Goal: Communication & Community: Answer question/provide support

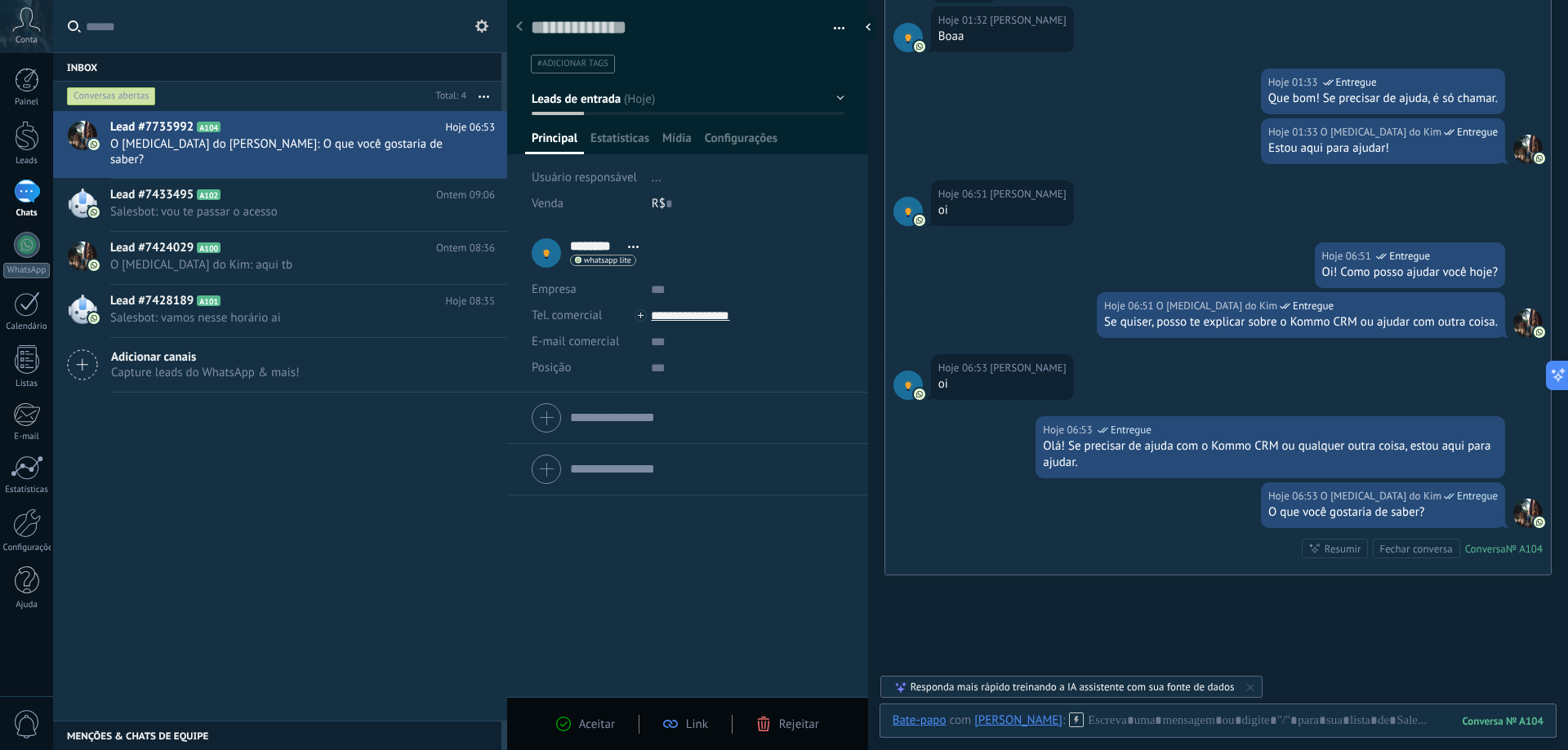
scroll to position [3389, 0]
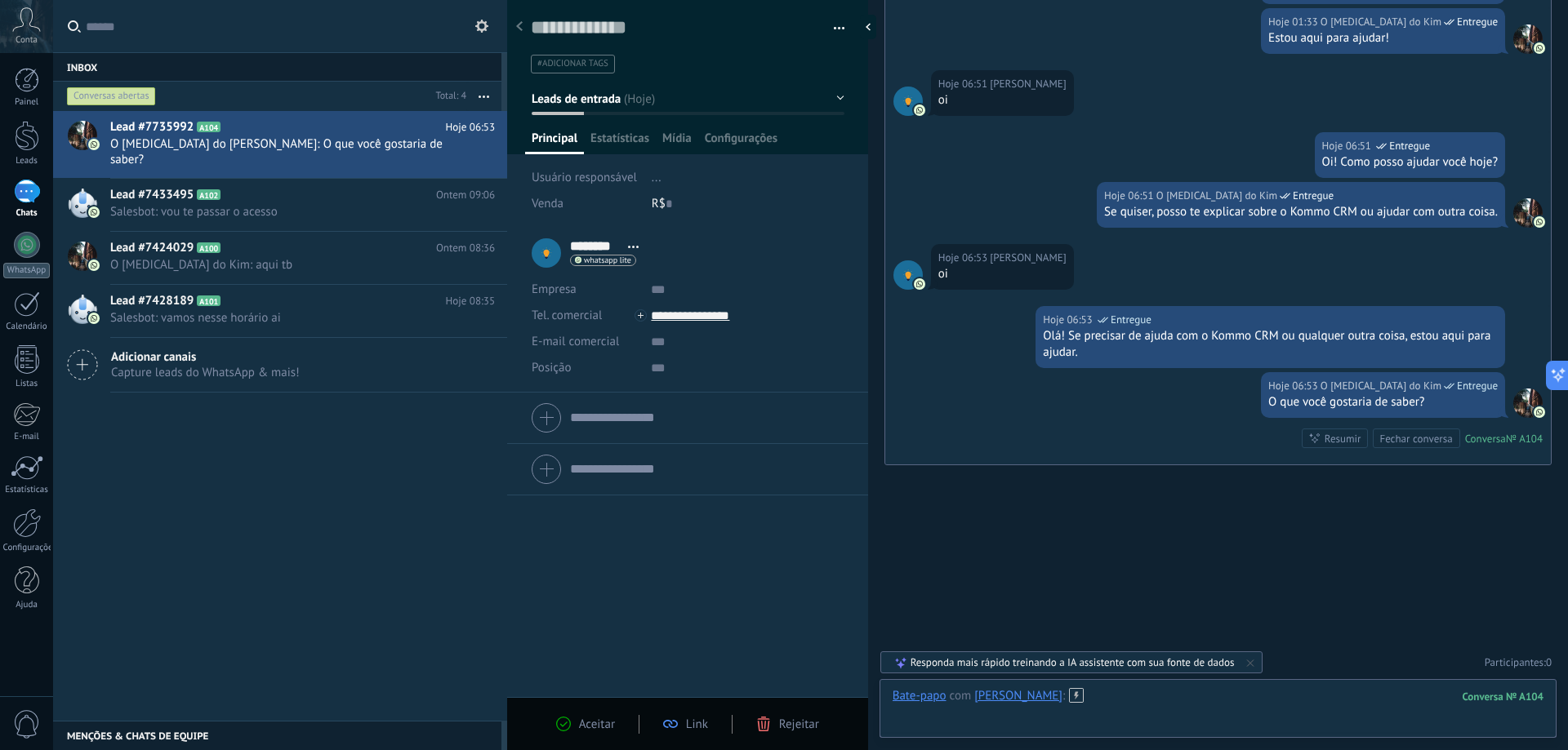
click at [1156, 707] on div at bounding box center [1217, 712] width 651 height 49
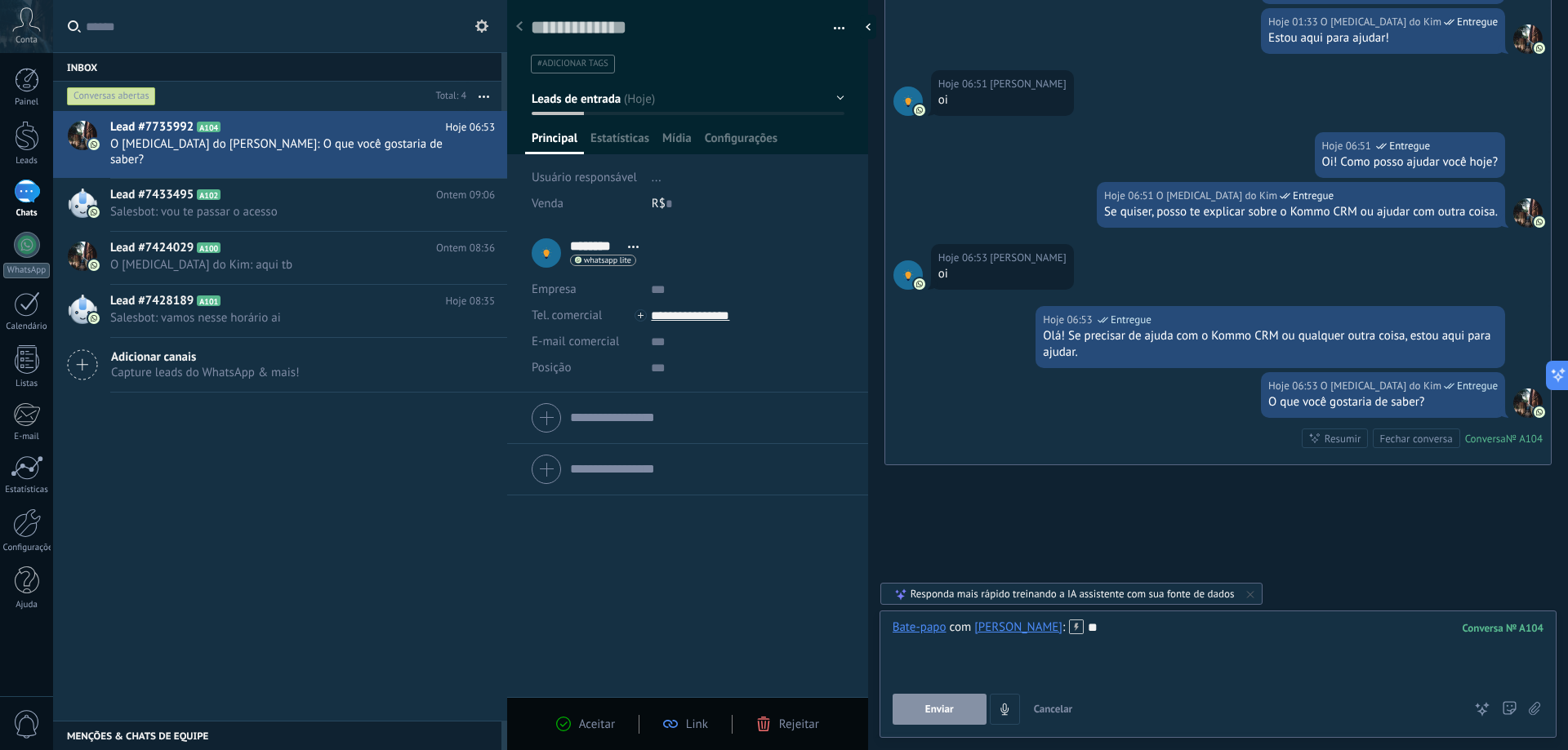
click at [955, 702] on button "Enviar" at bounding box center [939, 709] width 94 height 31
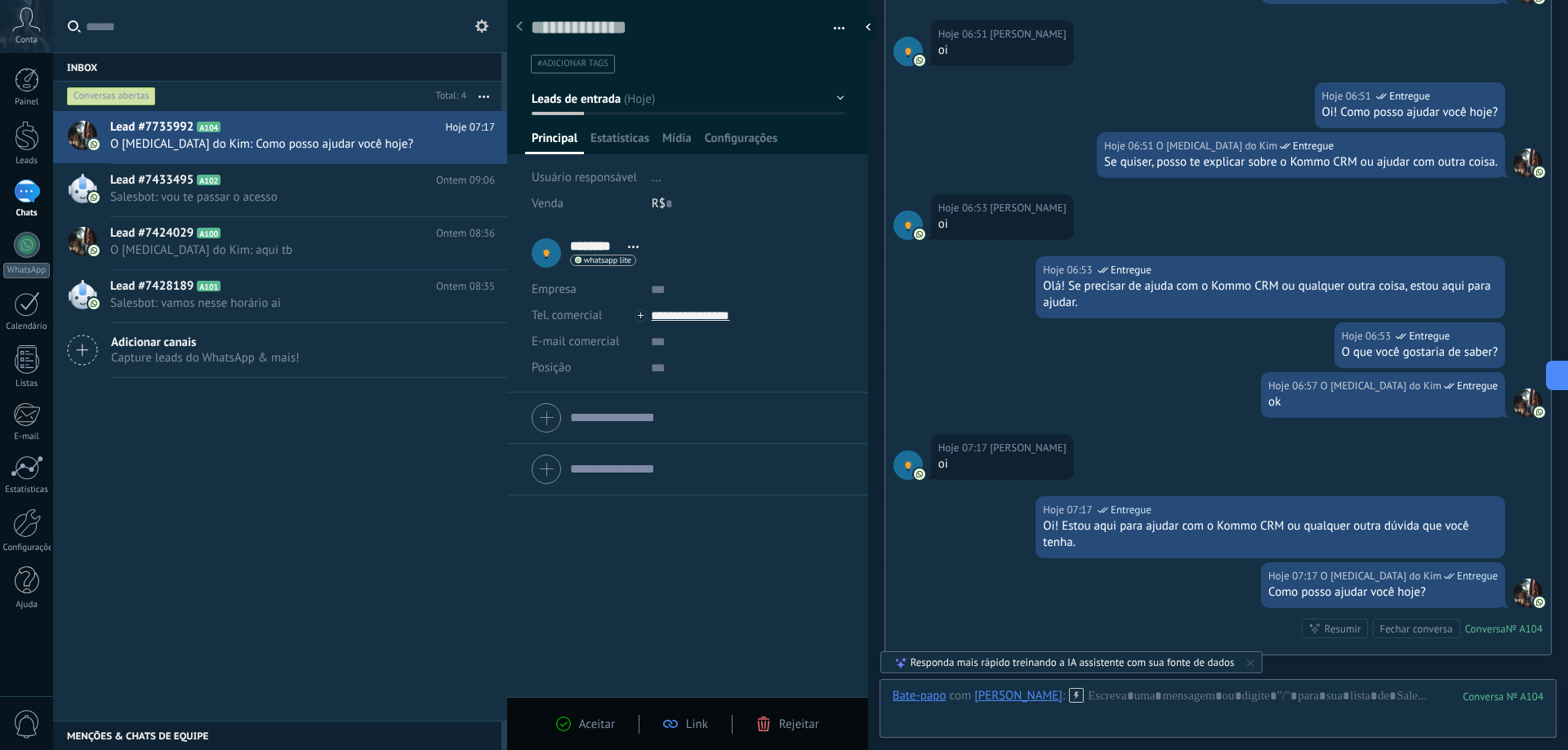
scroll to position [3629, 0]
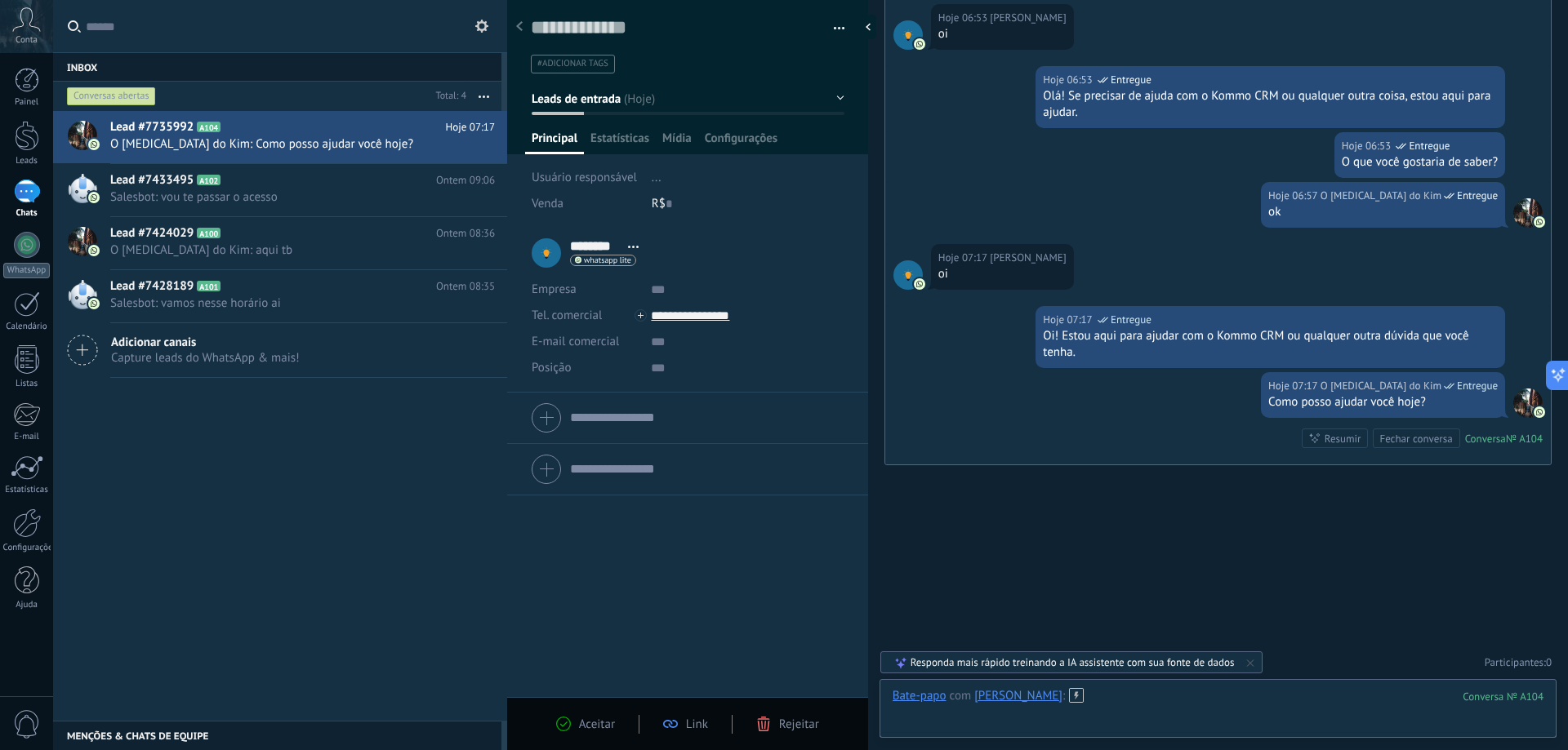
click at [1129, 702] on div at bounding box center [1217, 712] width 651 height 49
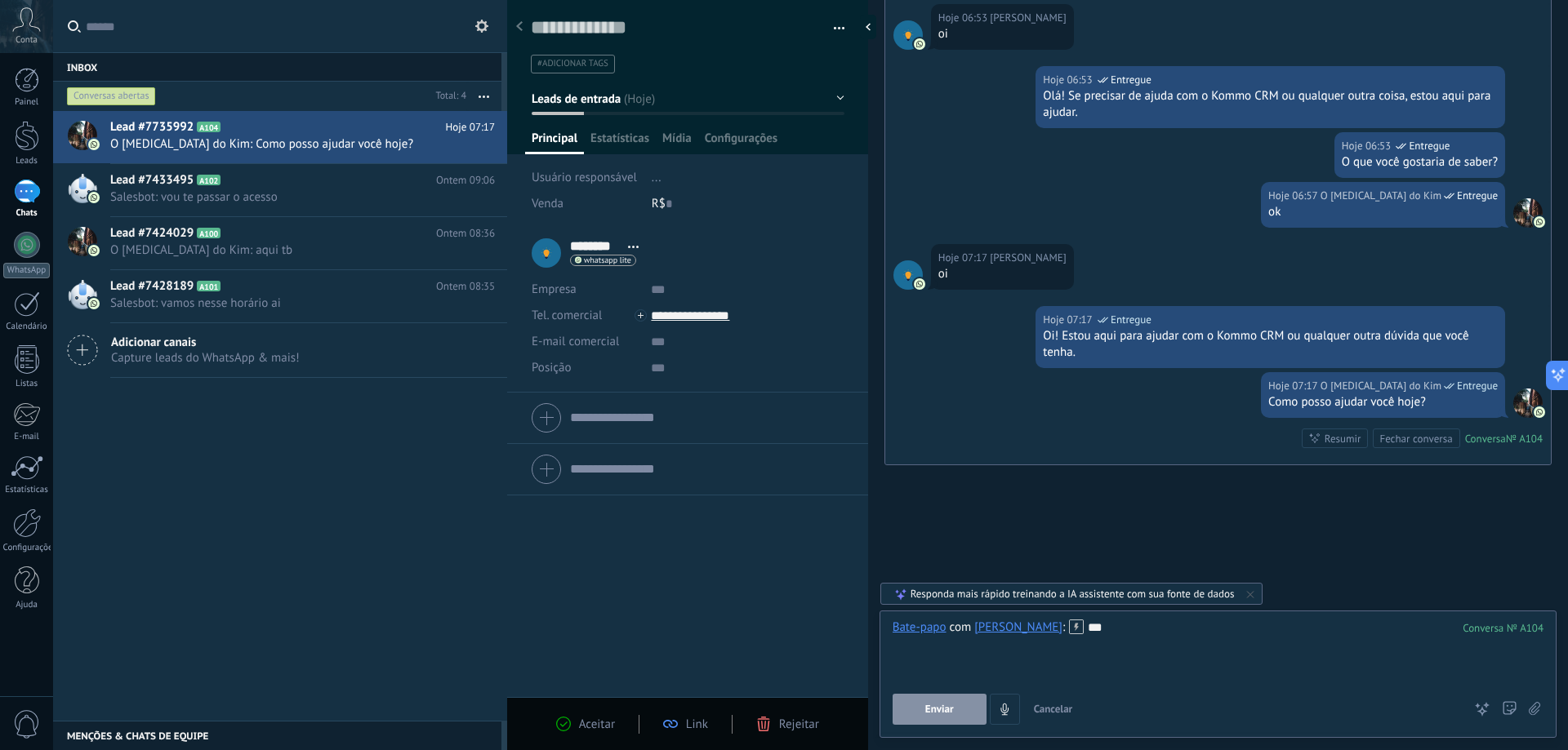
click at [924, 704] on button "Enviar" at bounding box center [939, 709] width 94 height 31
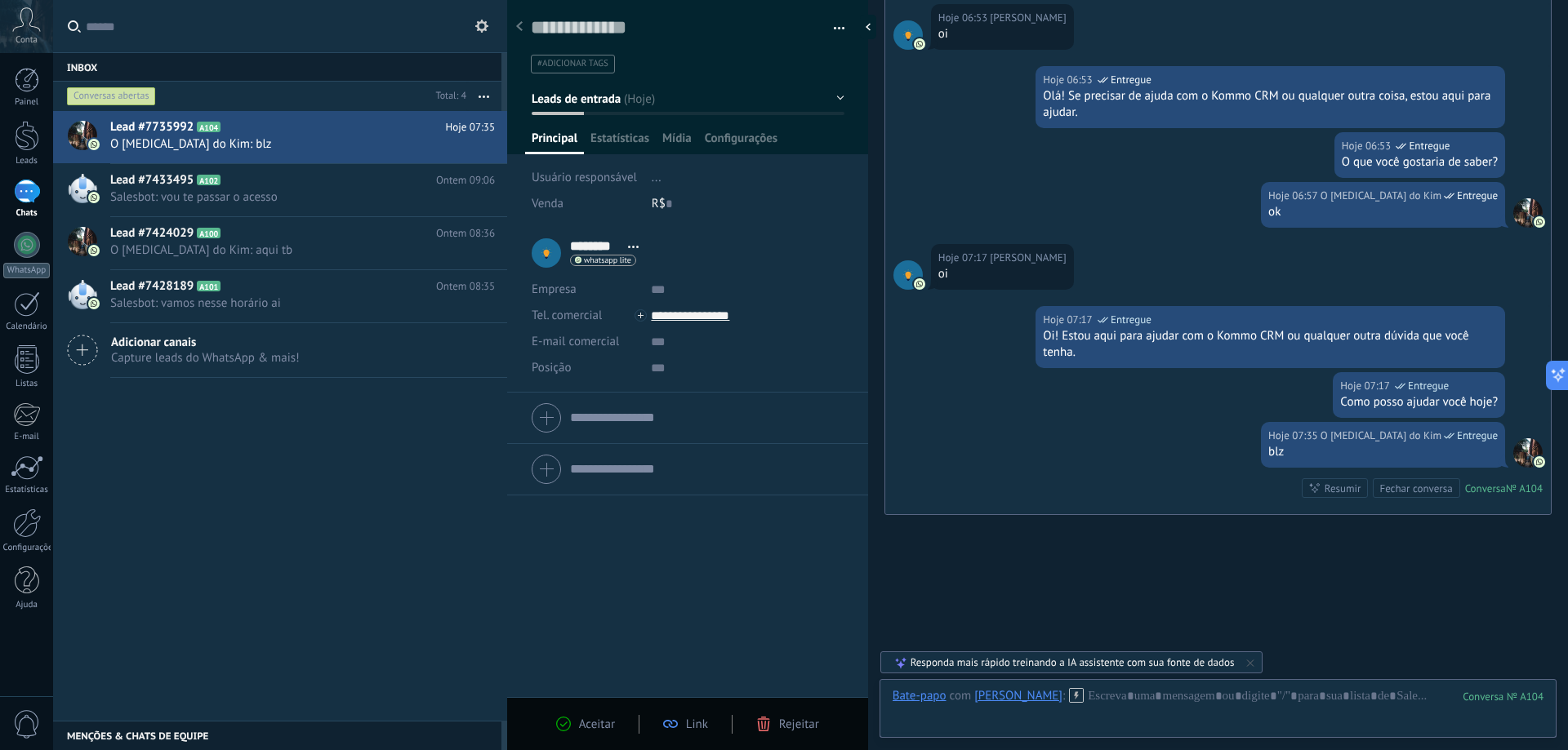
scroll to position [3679, 0]
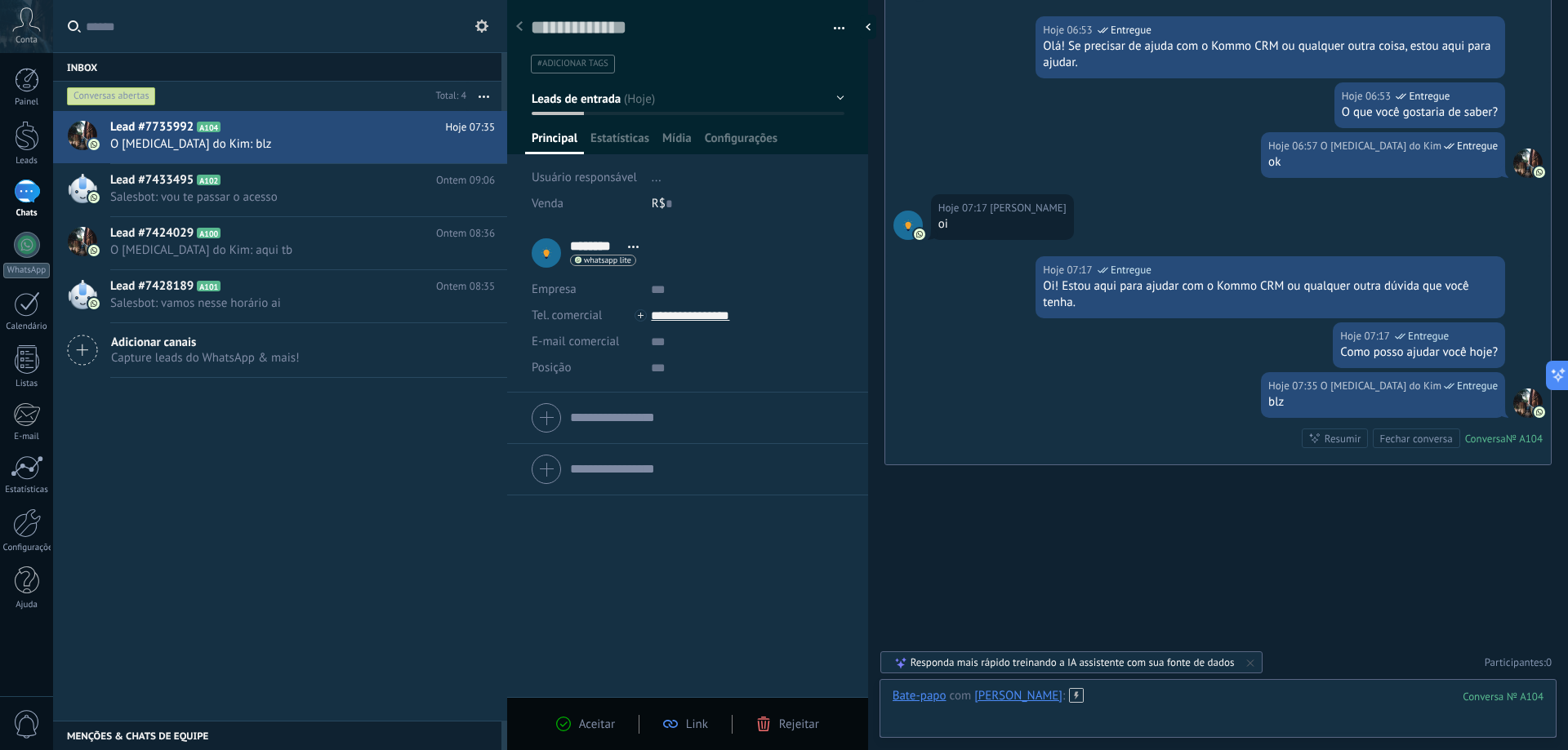
click at [1092, 703] on div at bounding box center [1217, 712] width 651 height 49
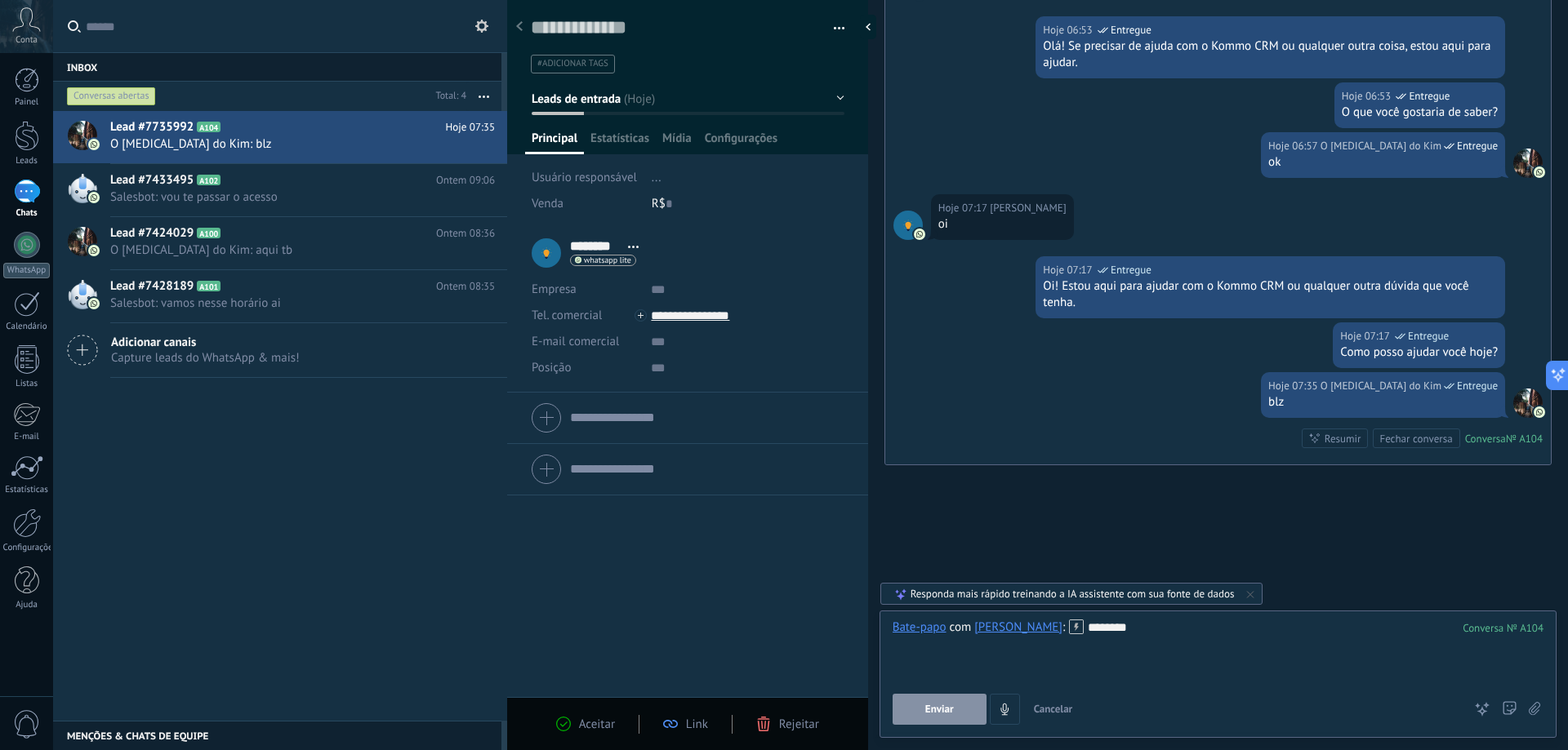
click at [958, 705] on button "Enviar" at bounding box center [939, 709] width 94 height 31
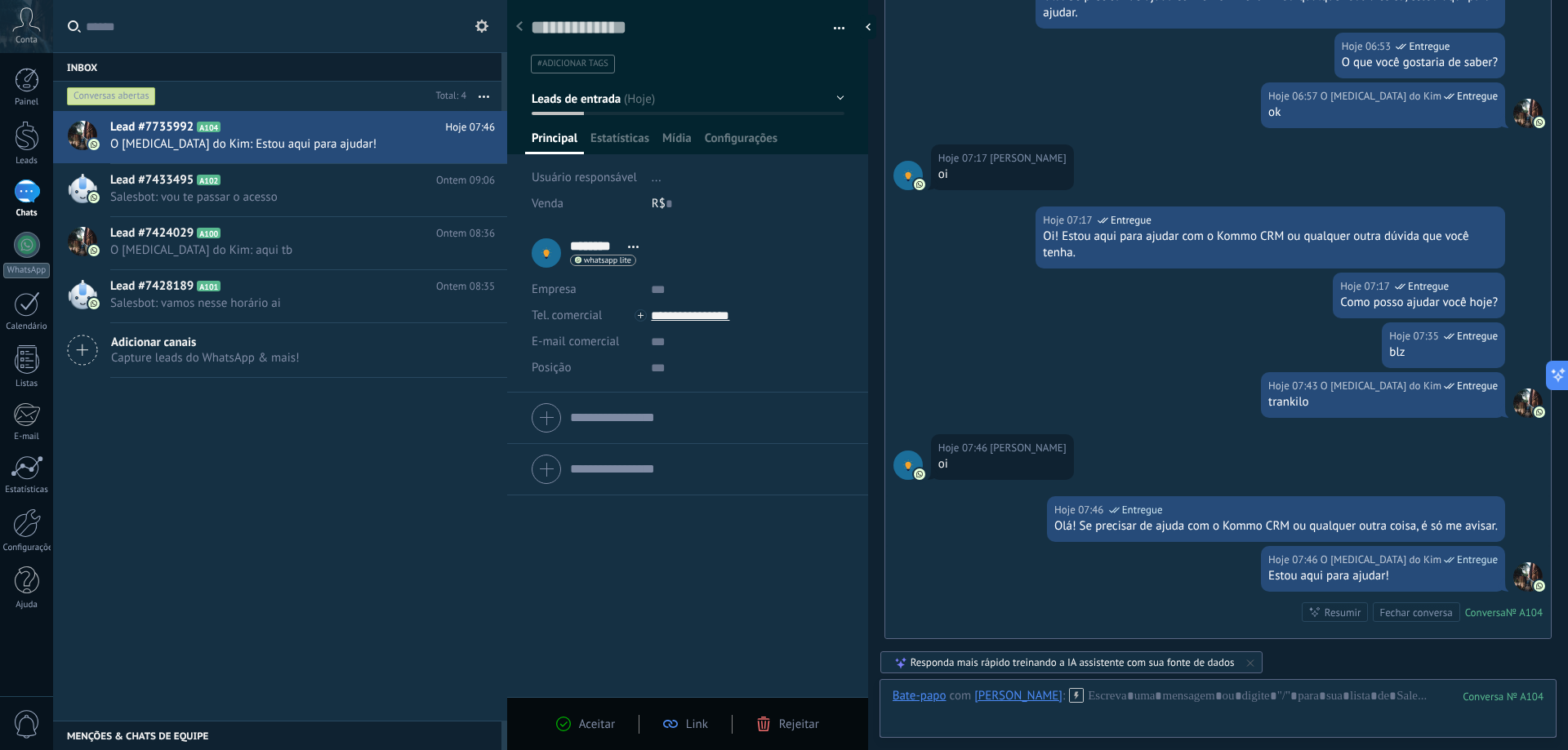
scroll to position [3903, 0]
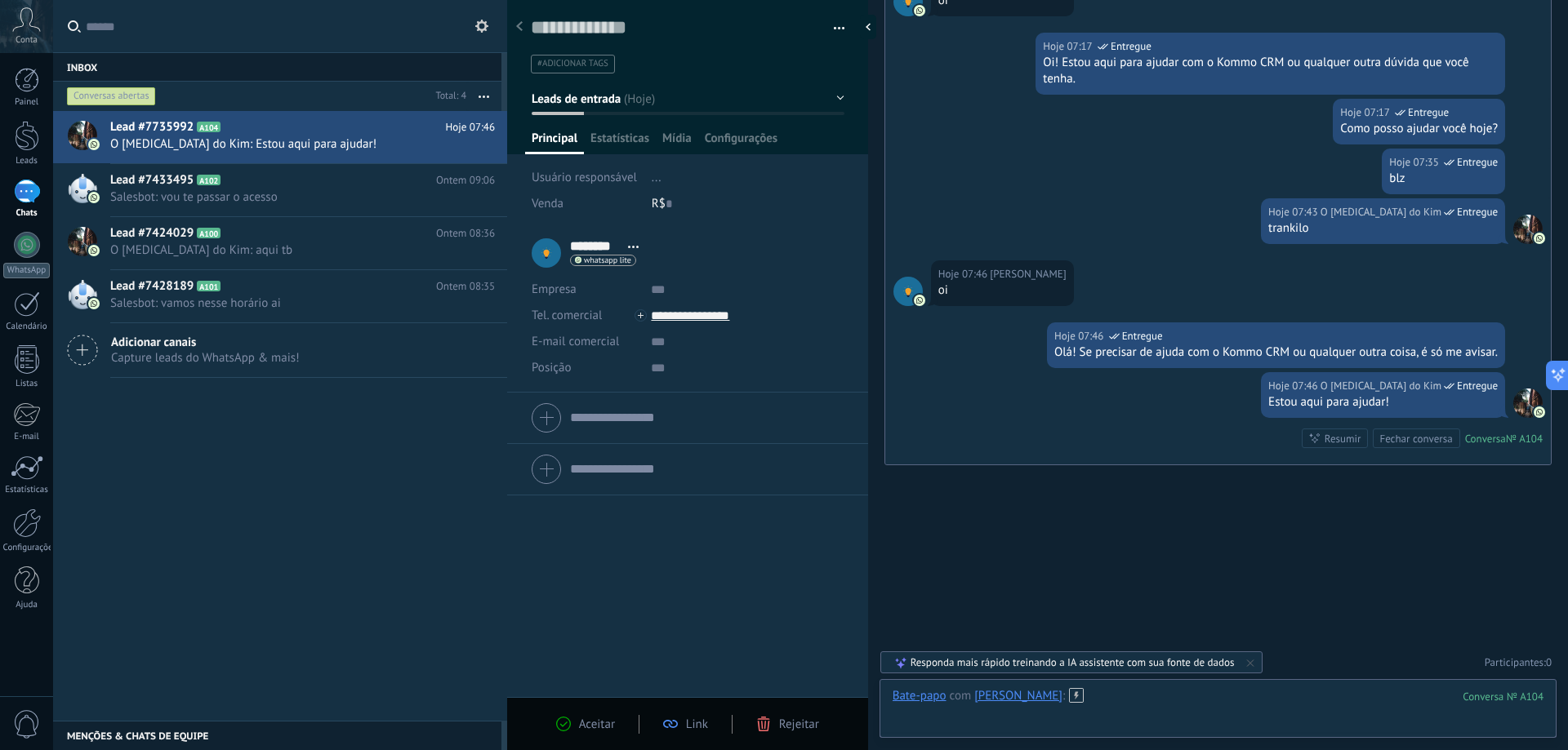
click at [1085, 698] on div at bounding box center [1217, 712] width 651 height 49
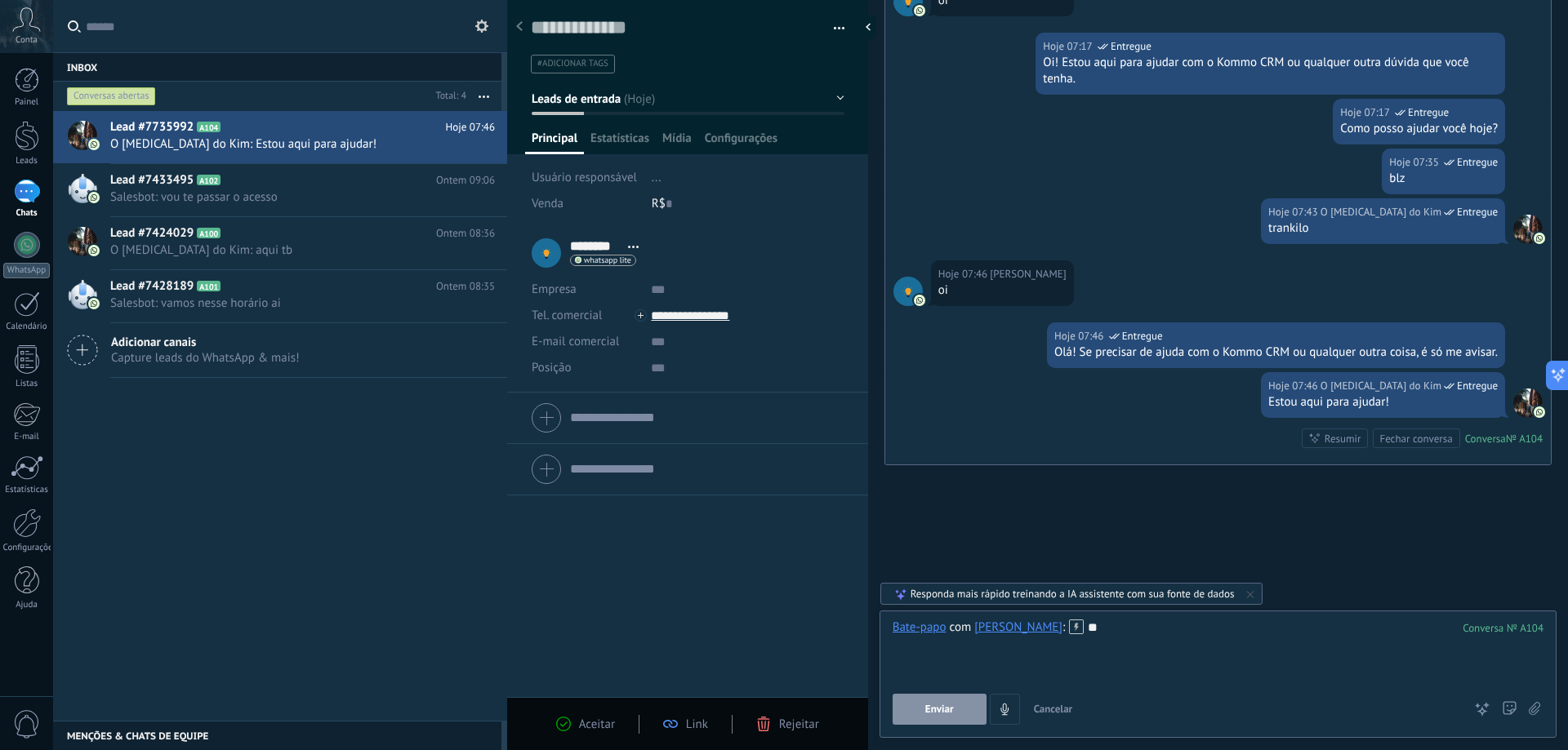
click at [942, 707] on span "Enviar" at bounding box center [940, 709] width 29 height 12
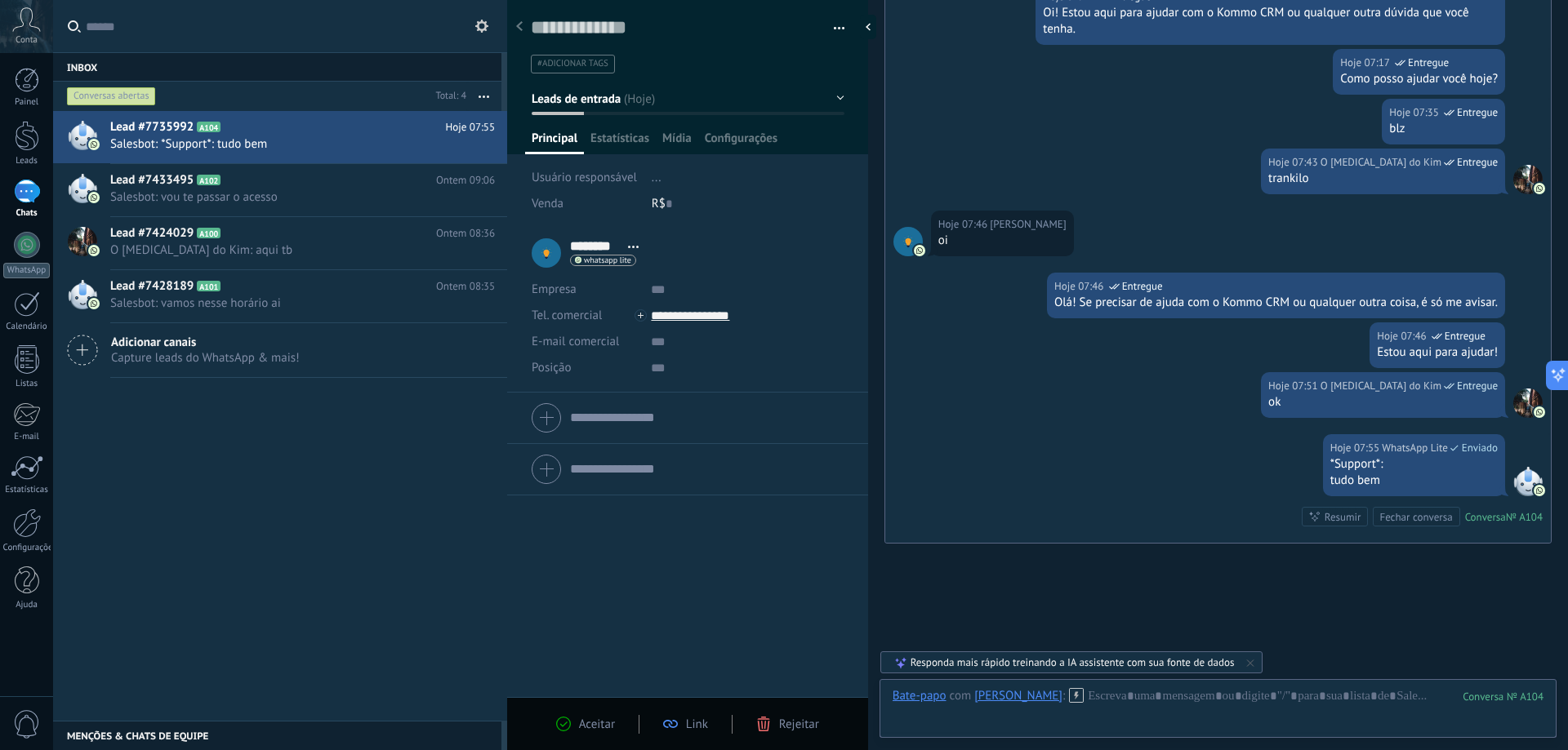
scroll to position [4031, 0]
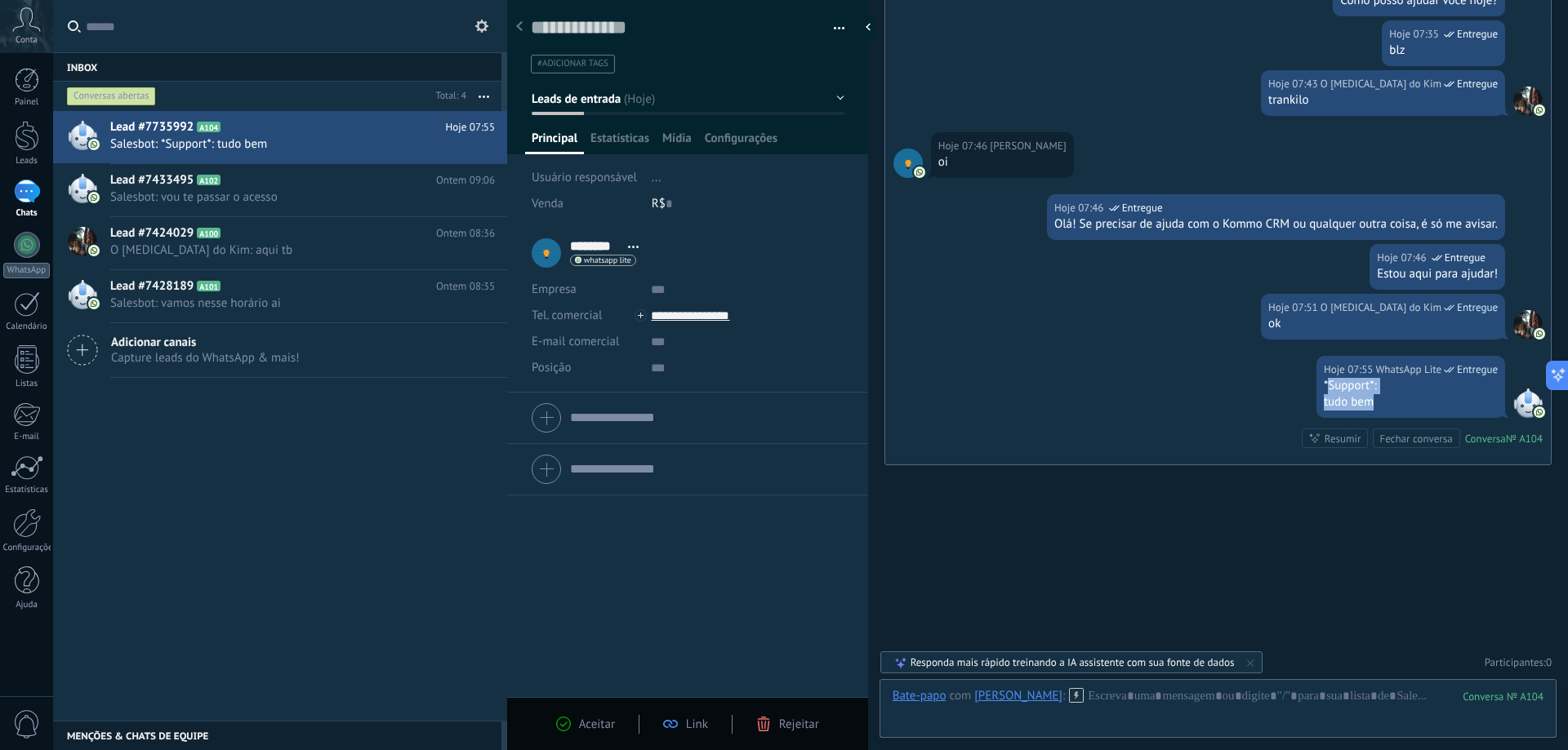
drag, startPoint x: 1324, startPoint y: 380, endPoint x: 1385, endPoint y: 399, distance: 63.9
click at [1385, 399] on div "*Support*: tudo bem" at bounding box center [1411, 394] width 174 height 33
click at [1385, 398] on div "tudo bem" at bounding box center [1411, 402] width 174 height 16
drag, startPoint x: 1384, startPoint y: 398, endPoint x: 1315, endPoint y: 383, distance: 70.6
click at [1317, 383] on div "Hoje 07:55 WhatsApp Lite Entregue *Support*: tudo bem" at bounding box center [1410, 387] width 189 height 62
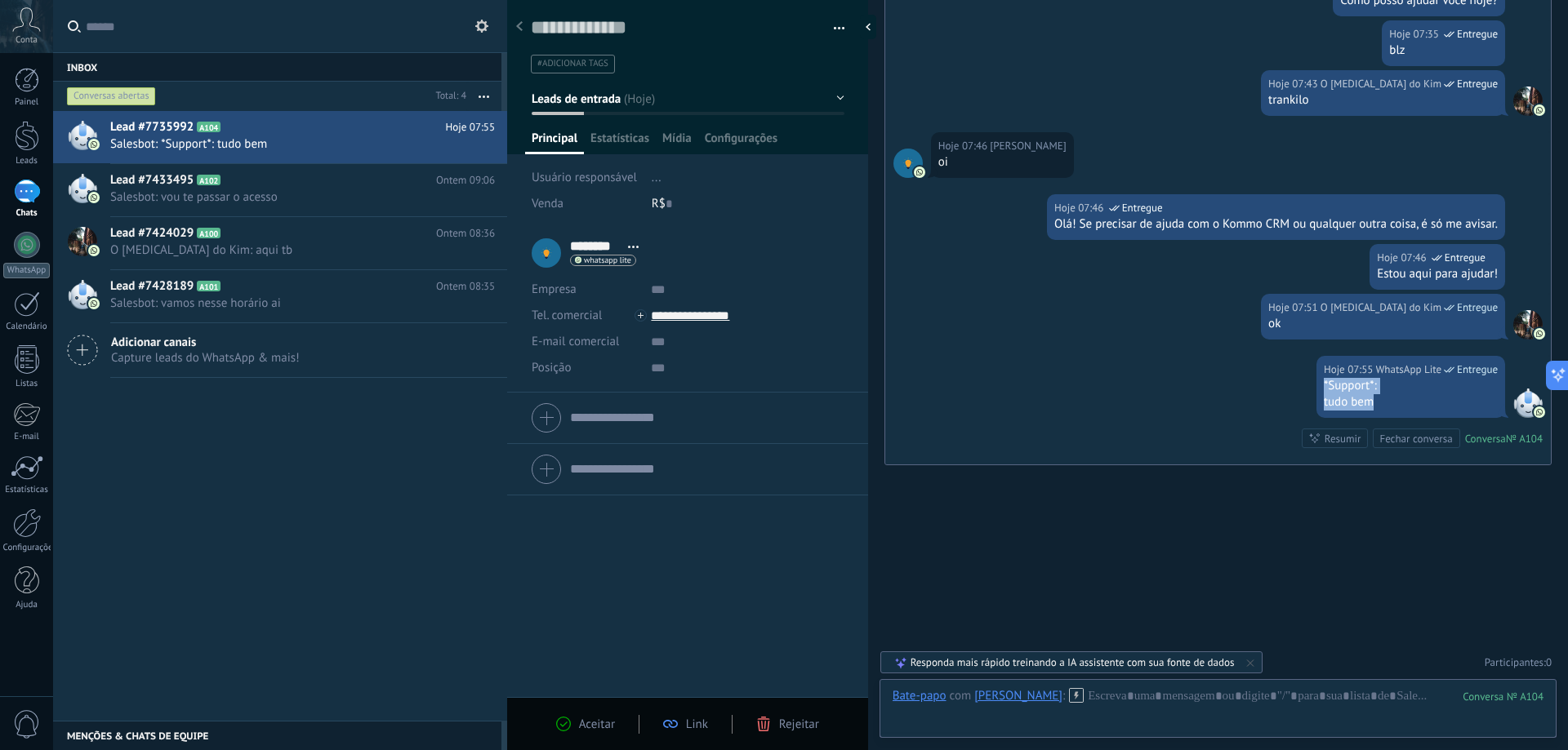
click at [1344, 389] on div "*Support*:" at bounding box center [1411, 386] width 174 height 16
drag, startPoint x: 1314, startPoint y: 378, endPoint x: 1380, endPoint y: 400, distance: 69.6
click at [1373, 397] on div "Hoje 07:55 WhatsApp Lite Entregue *Support*: tudo bem" at bounding box center [1410, 387] width 189 height 62
click at [1381, 402] on div "tudo bem" at bounding box center [1411, 402] width 174 height 16
drag, startPoint x: 1382, startPoint y: 402, endPoint x: 1314, endPoint y: 388, distance: 69.4
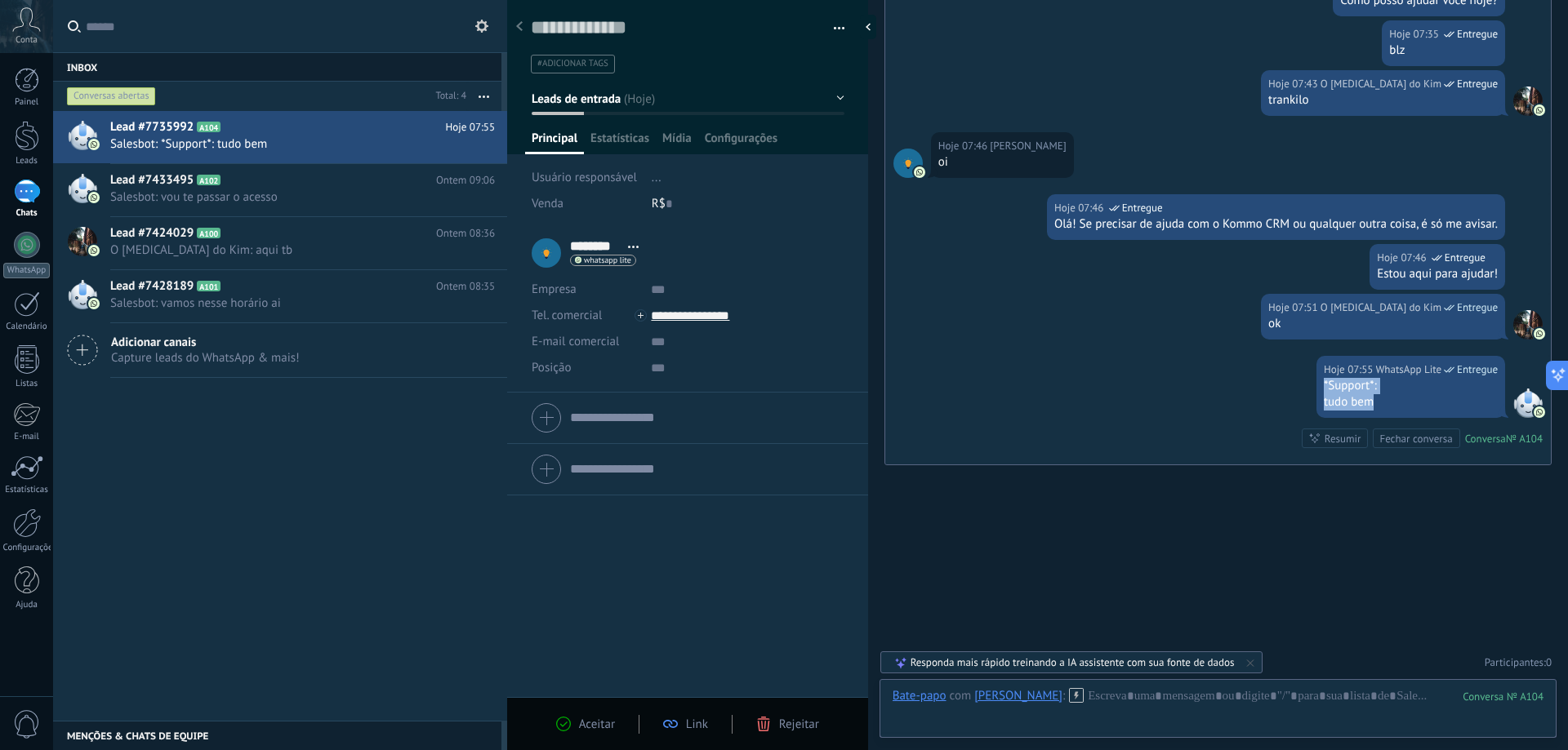
click at [1317, 388] on div "Hoje 07:55 WhatsApp Lite Entregue *Support*: tudo bem" at bounding box center [1410, 387] width 189 height 62
click at [1340, 388] on div "*Support*:" at bounding box center [1411, 386] width 174 height 16
click at [1347, 387] on div "*Support*:" at bounding box center [1411, 386] width 174 height 16
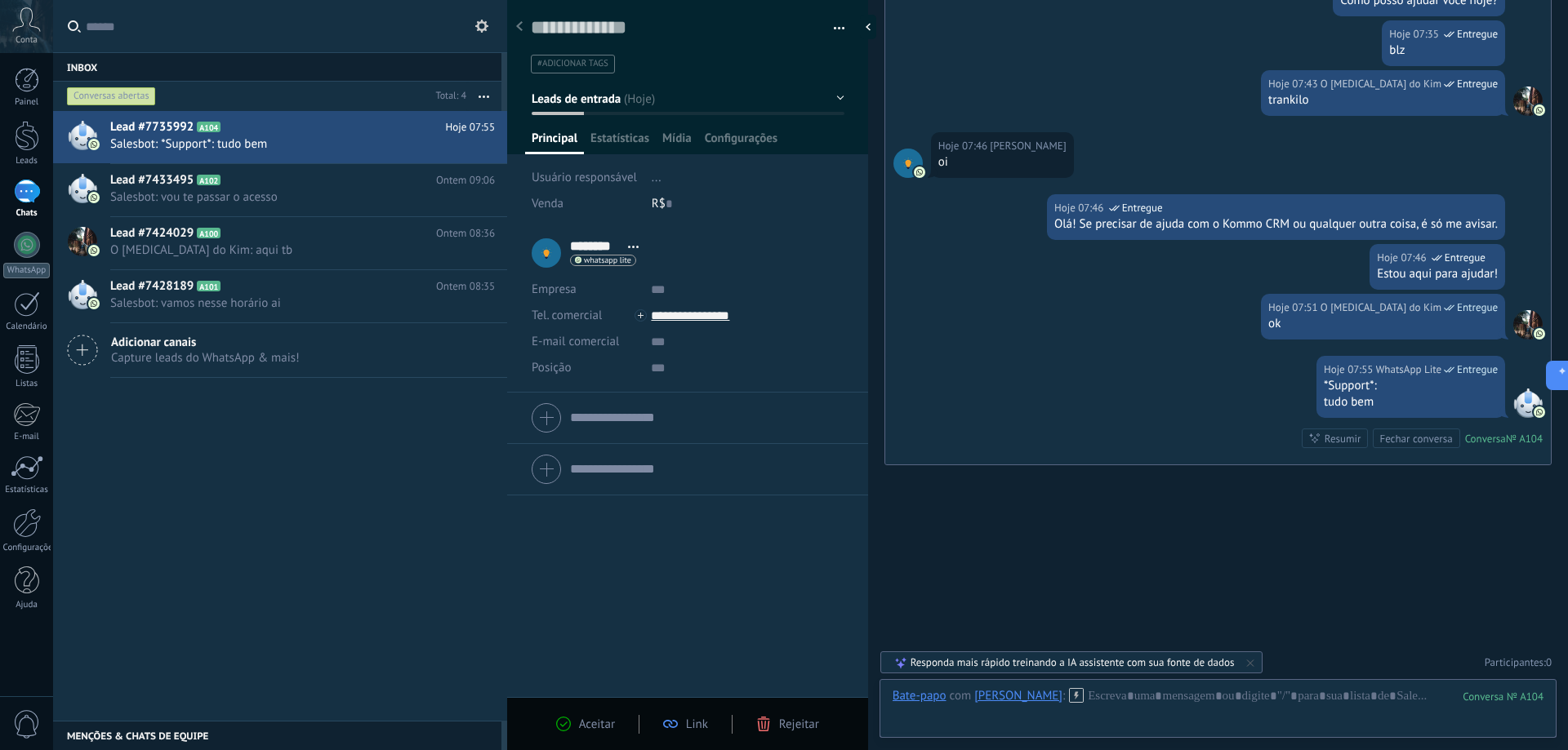
click at [1347, 387] on div "*Support*:" at bounding box center [1411, 386] width 174 height 16
drag, startPoint x: 1372, startPoint y: 406, endPoint x: 1291, endPoint y: 377, distance: 86.0
click at [1292, 377] on div "Hoje 07:55 WhatsApp Lite Entregue *Support*: tudo bem Conversa № A104 Conversa …" at bounding box center [1218, 410] width 666 height 108
drag, startPoint x: 924, startPoint y: 648, endPoint x: 1034, endPoint y: 645, distance: 110.0
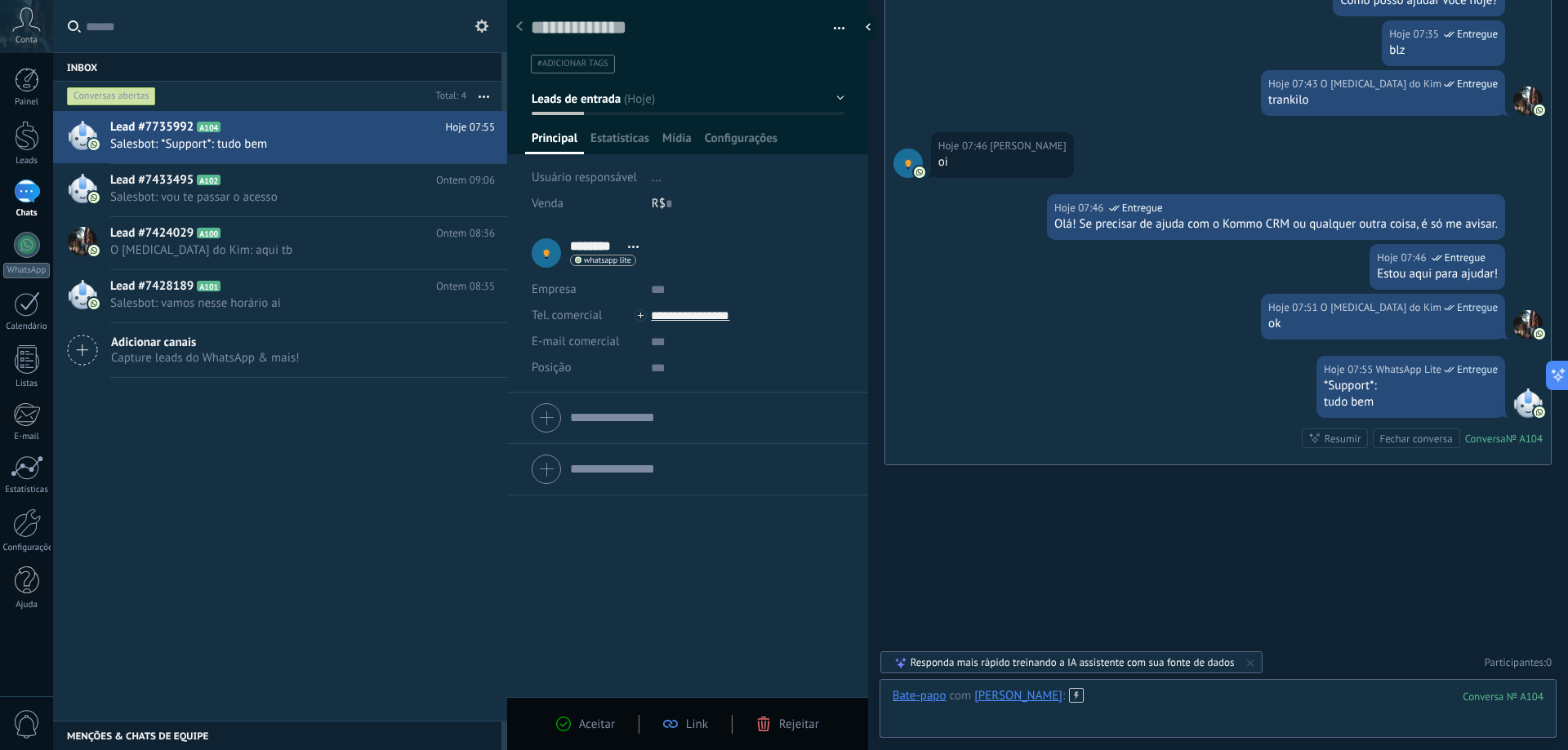
click at [1075, 692] on div at bounding box center [1217, 712] width 651 height 49
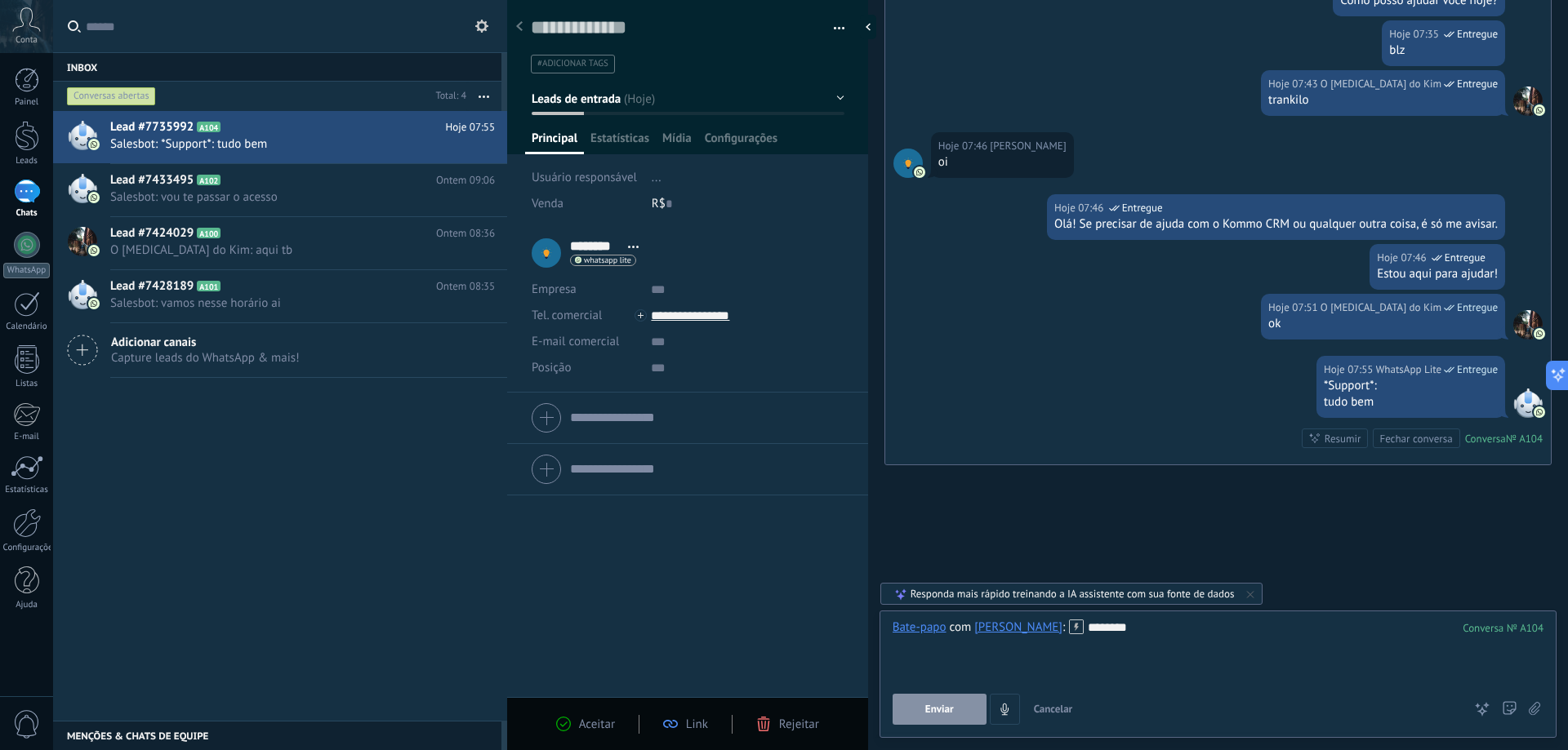
click at [966, 704] on button "Enviar" at bounding box center [939, 709] width 94 height 31
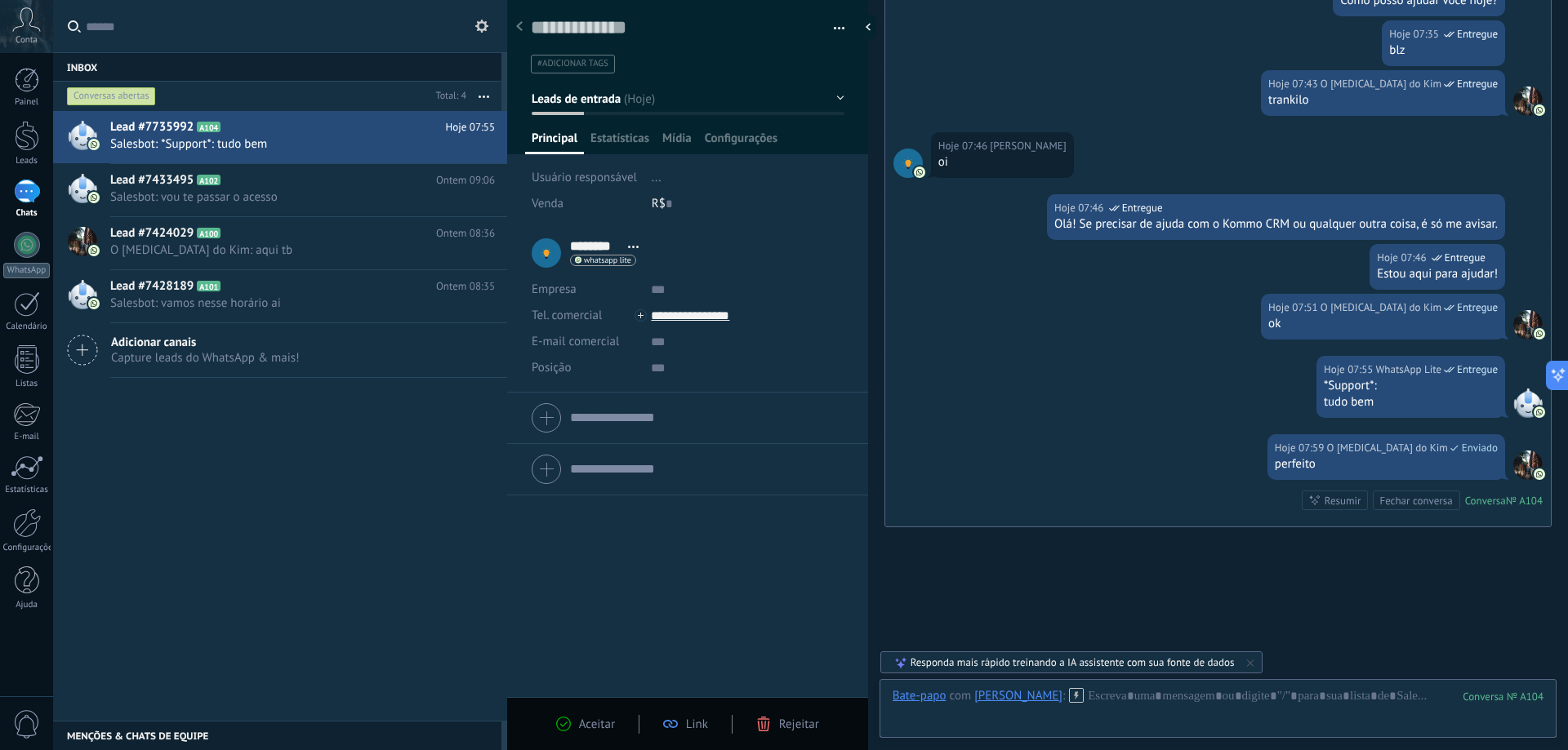
scroll to position [4093, 0]
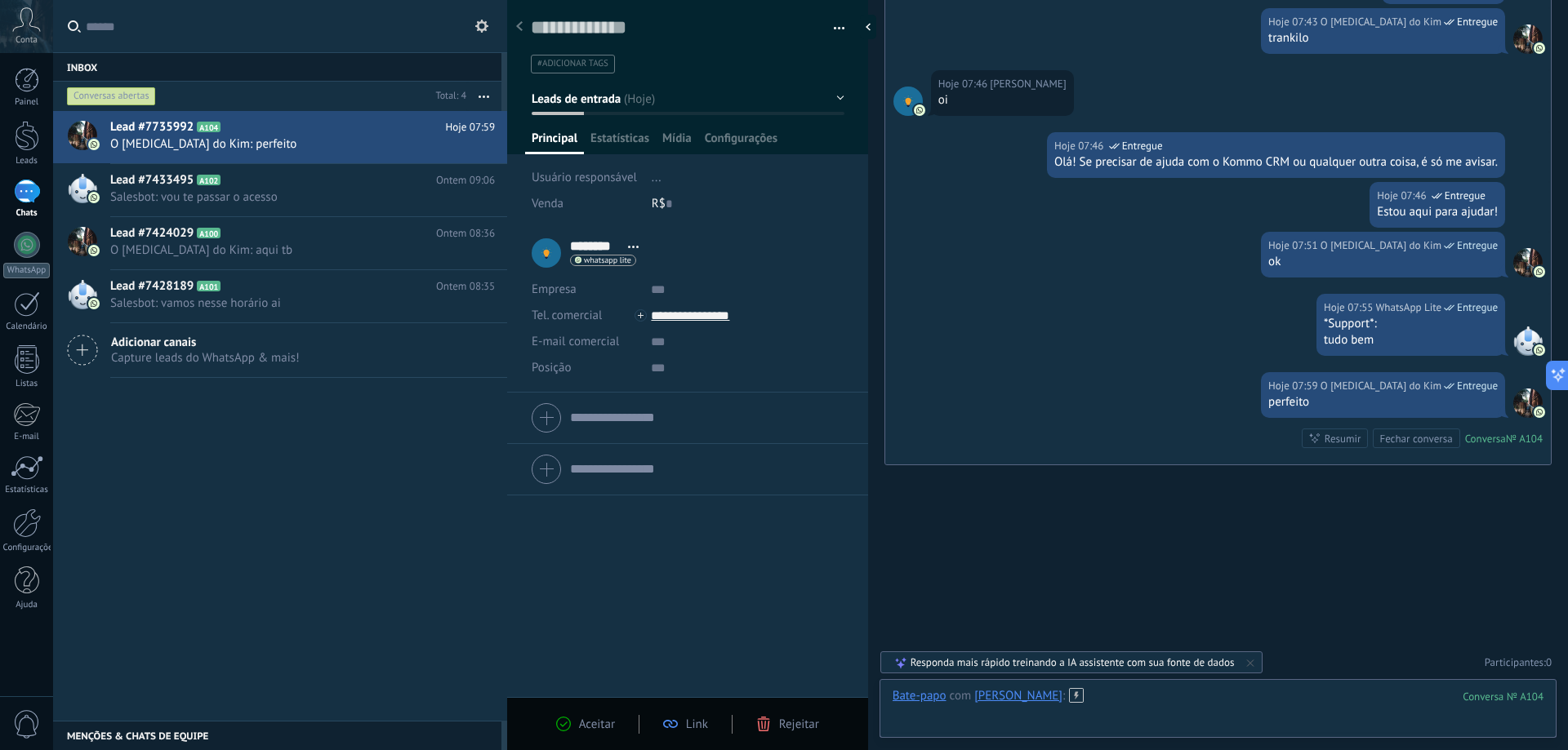
click at [1082, 706] on div at bounding box center [1217, 712] width 651 height 49
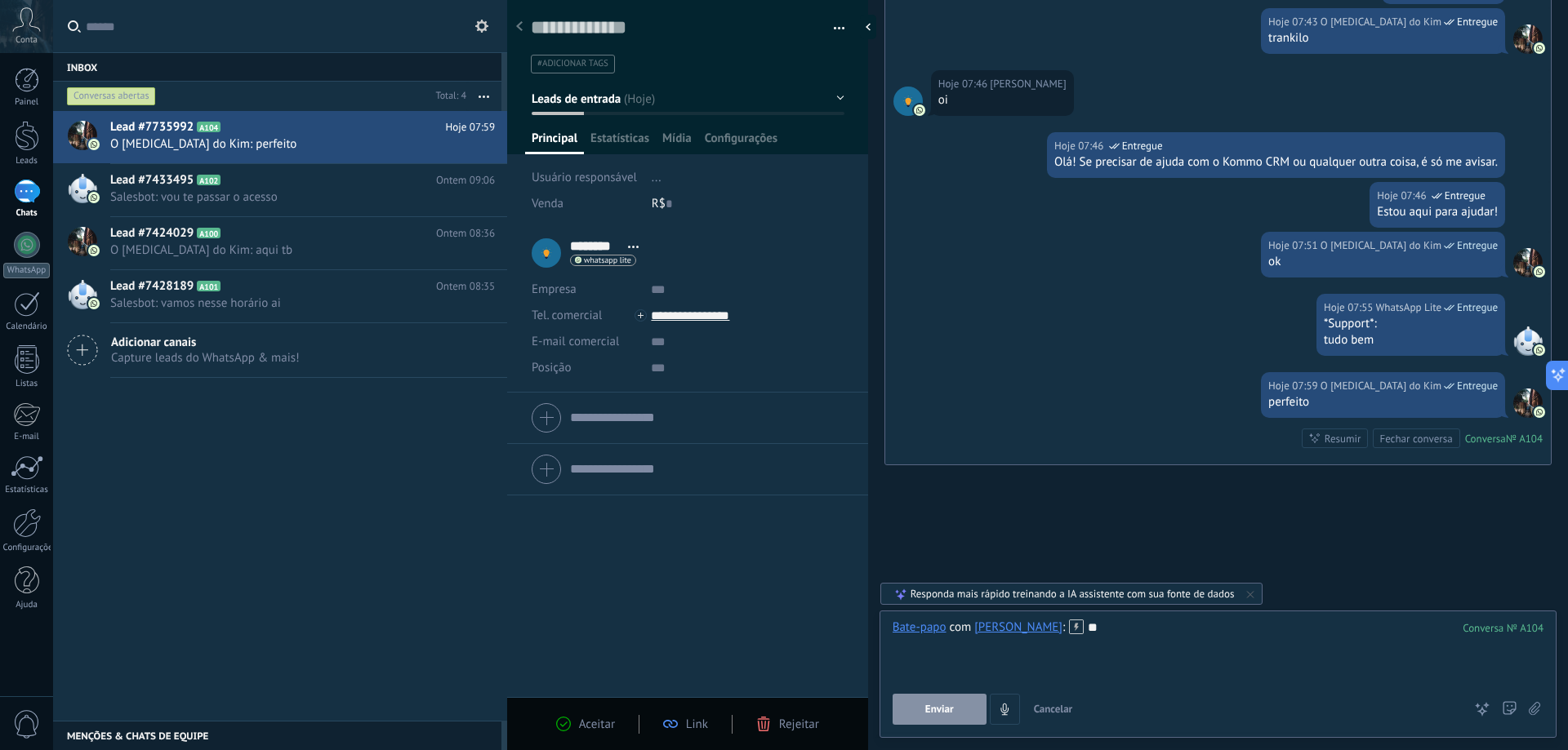
click at [957, 707] on button "Enviar" at bounding box center [939, 709] width 94 height 31
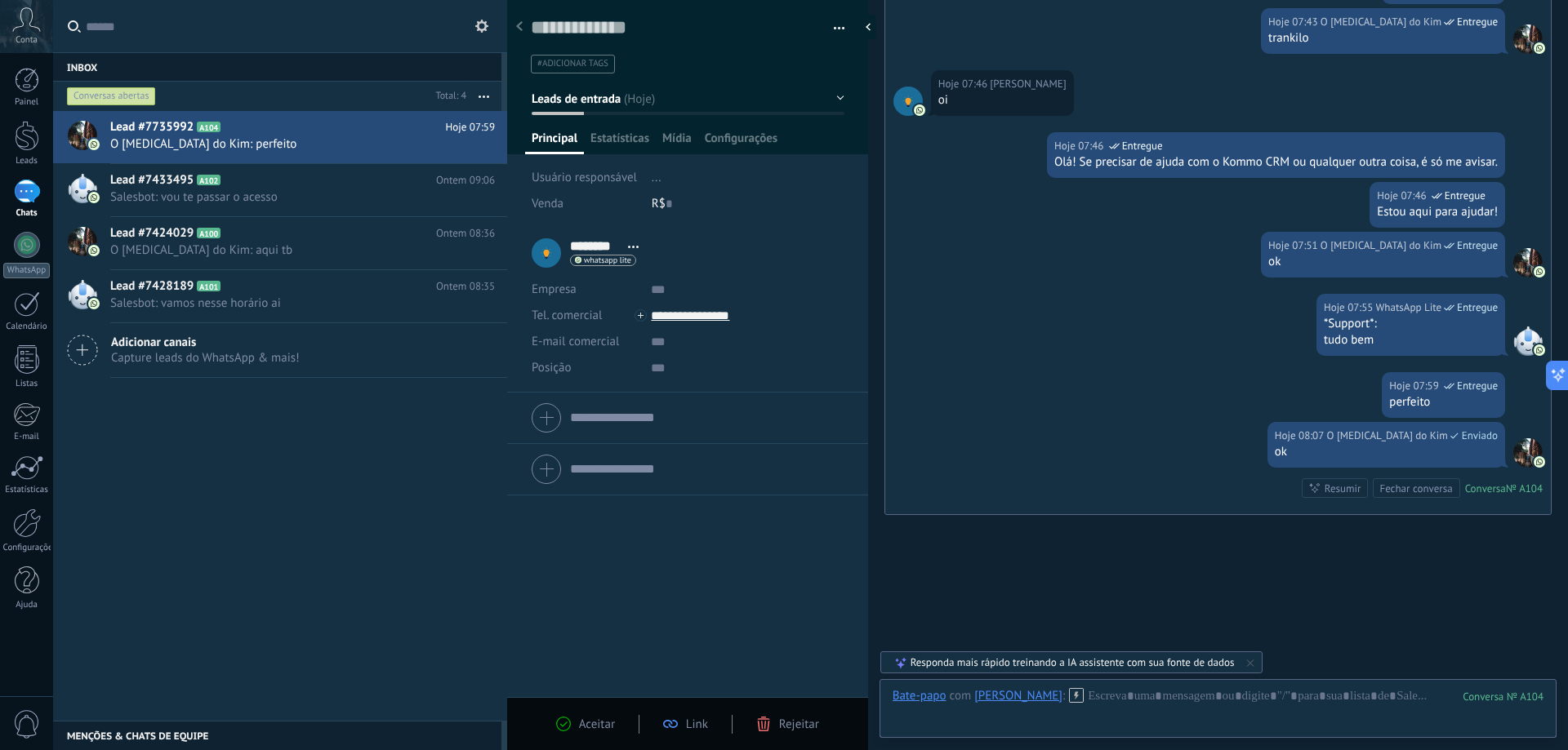
scroll to position [4143, 0]
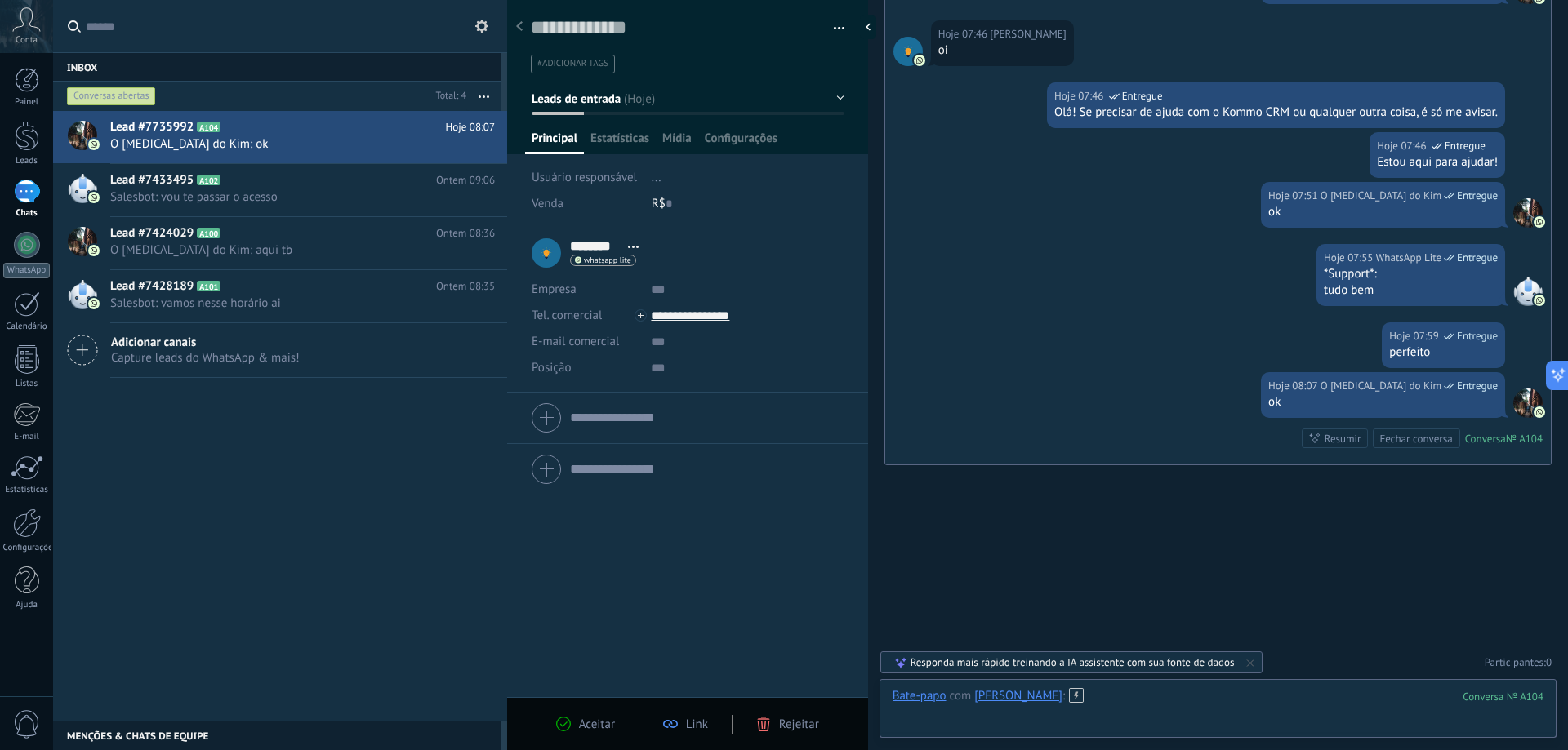
click at [1077, 700] on div at bounding box center [1217, 712] width 651 height 49
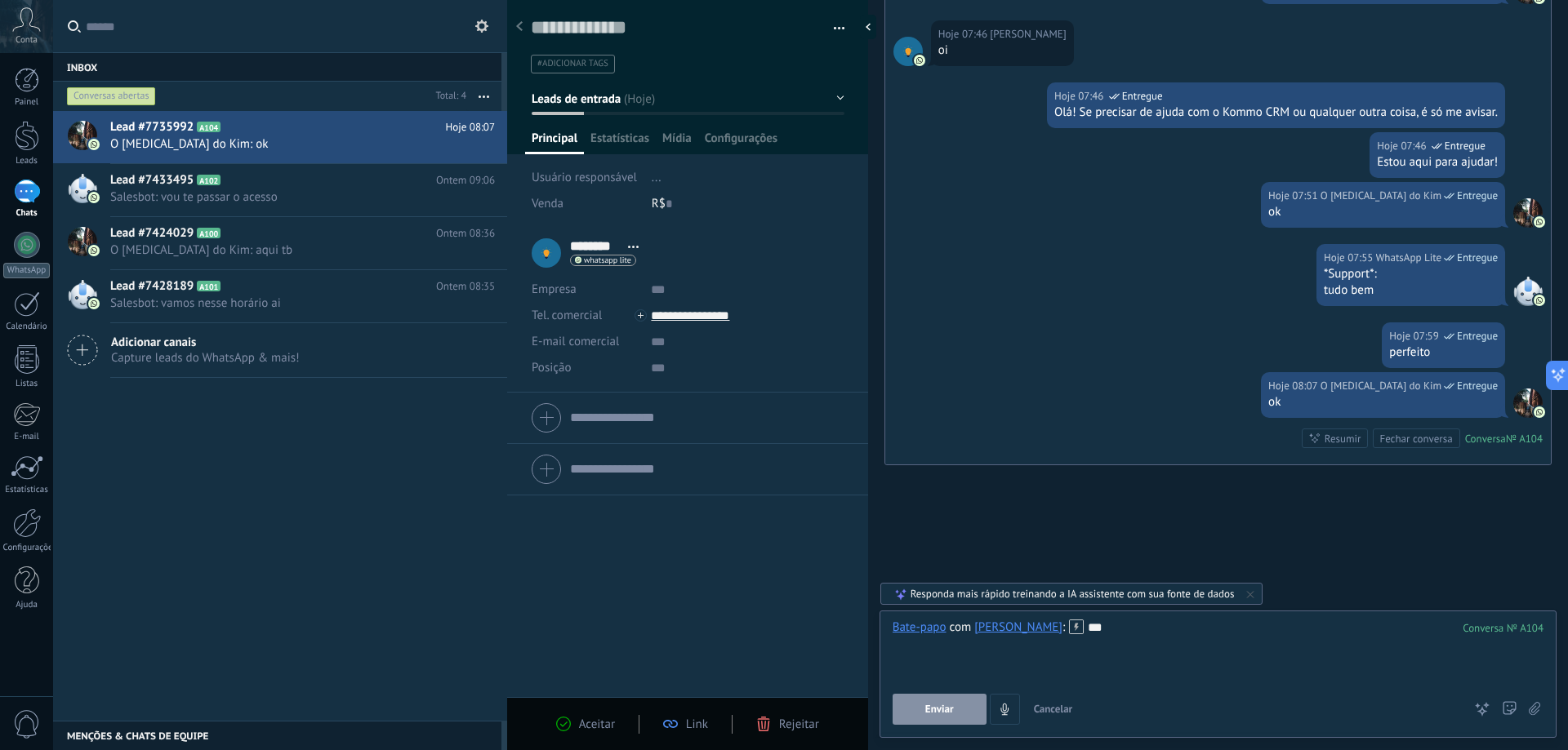
drag, startPoint x: 943, startPoint y: 700, endPoint x: 882, endPoint y: 541, distance: 170.3
click at [941, 699] on button "Enviar" at bounding box center [939, 709] width 94 height 31
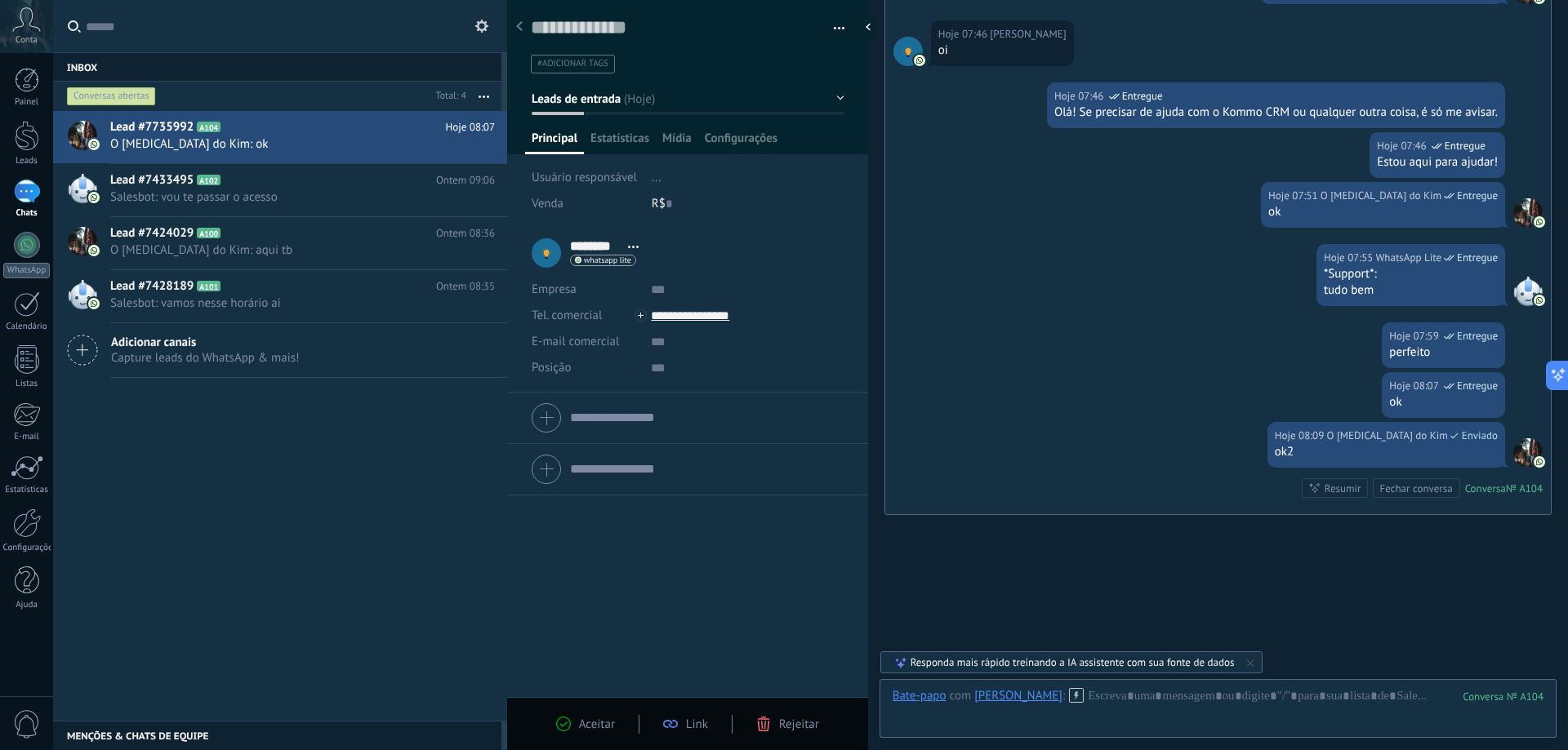
scroll to position [4193, 0]
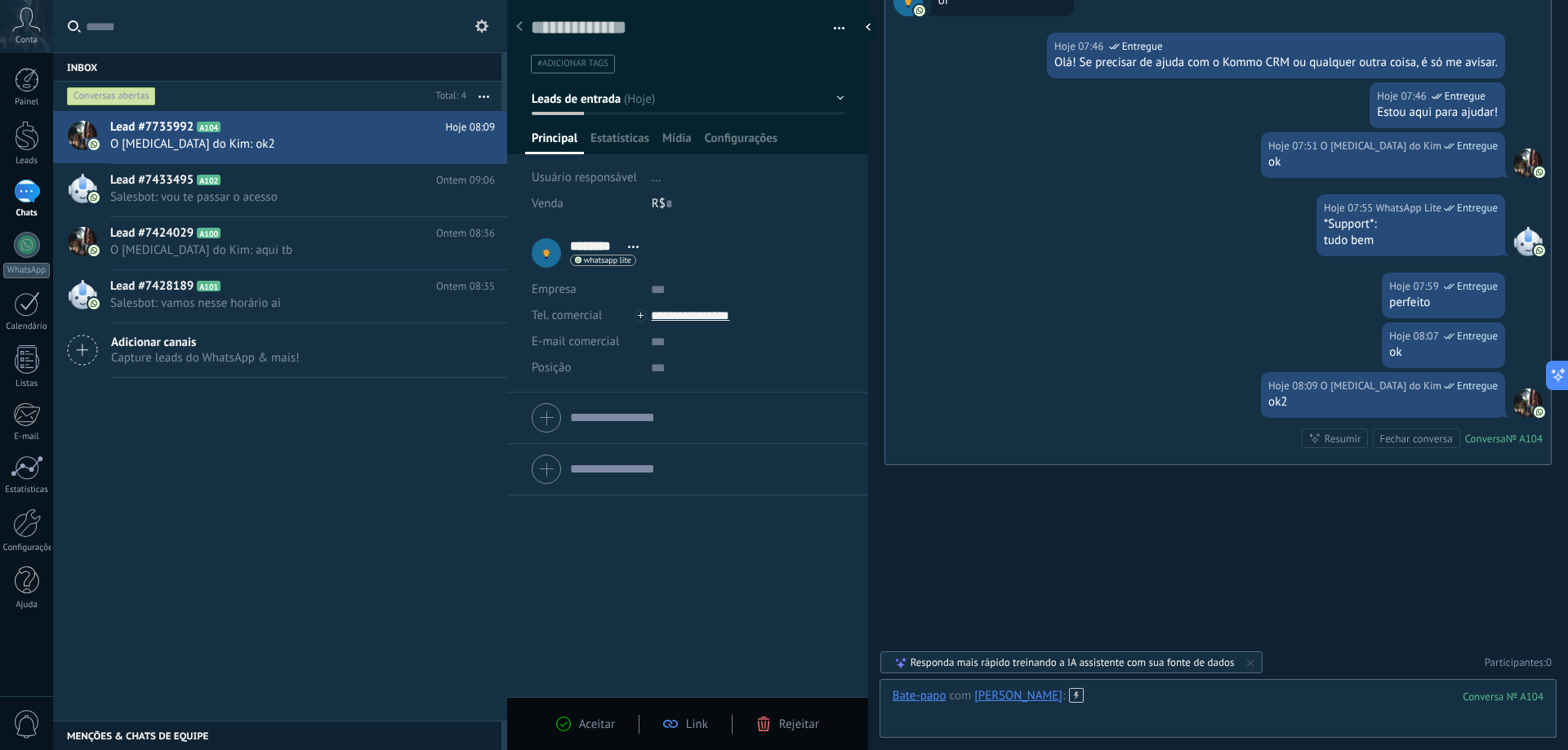
click at [1103, 691] on div at bounding box center [1217, 712] width 651 height 49
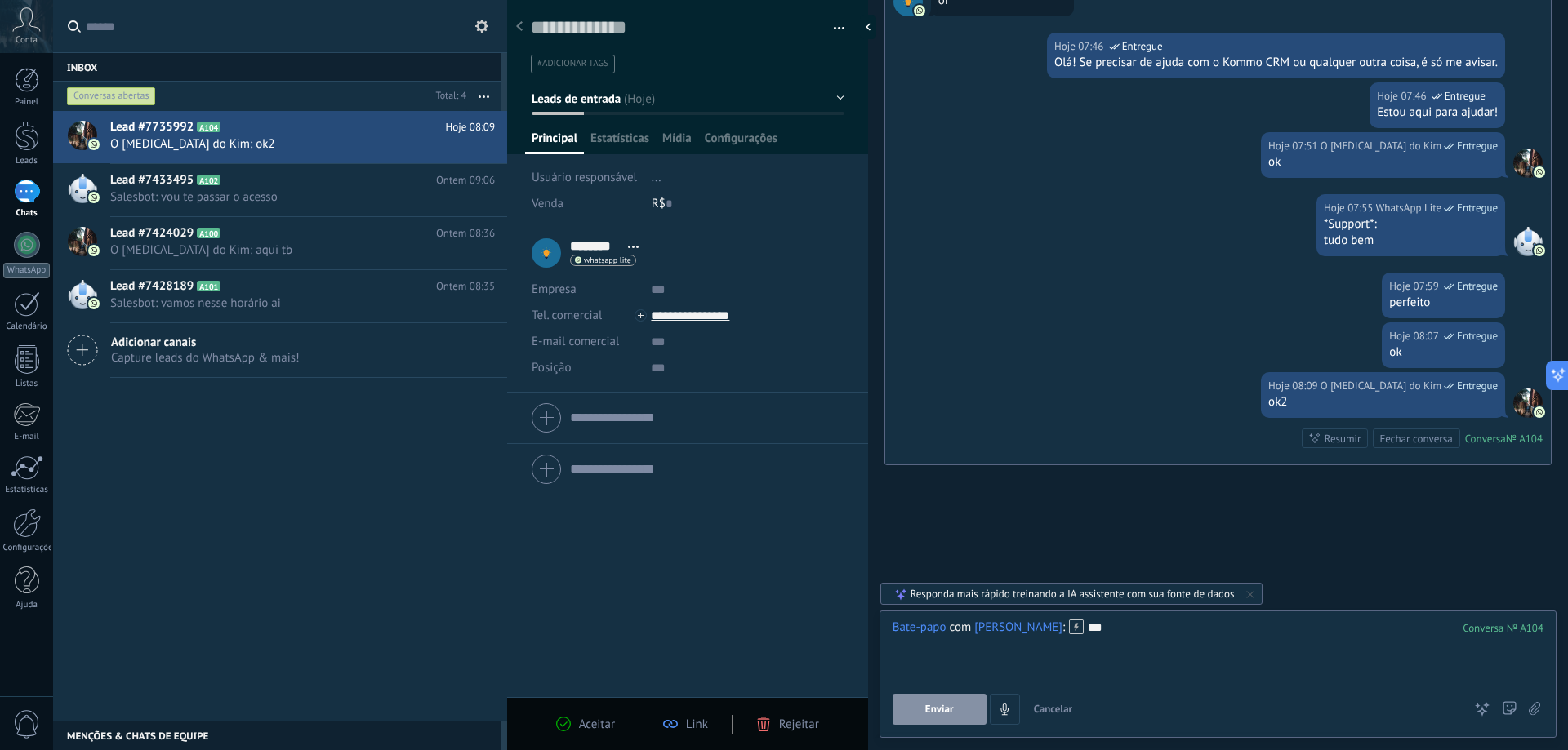
drag, startPoint x: 939, startPoint y: 710, endPoint x: 967, endPoint y: 648, distance: 68.0
click at [940, 710] on span "Enviar" at bounding box center [940, 709] width 29 height 12
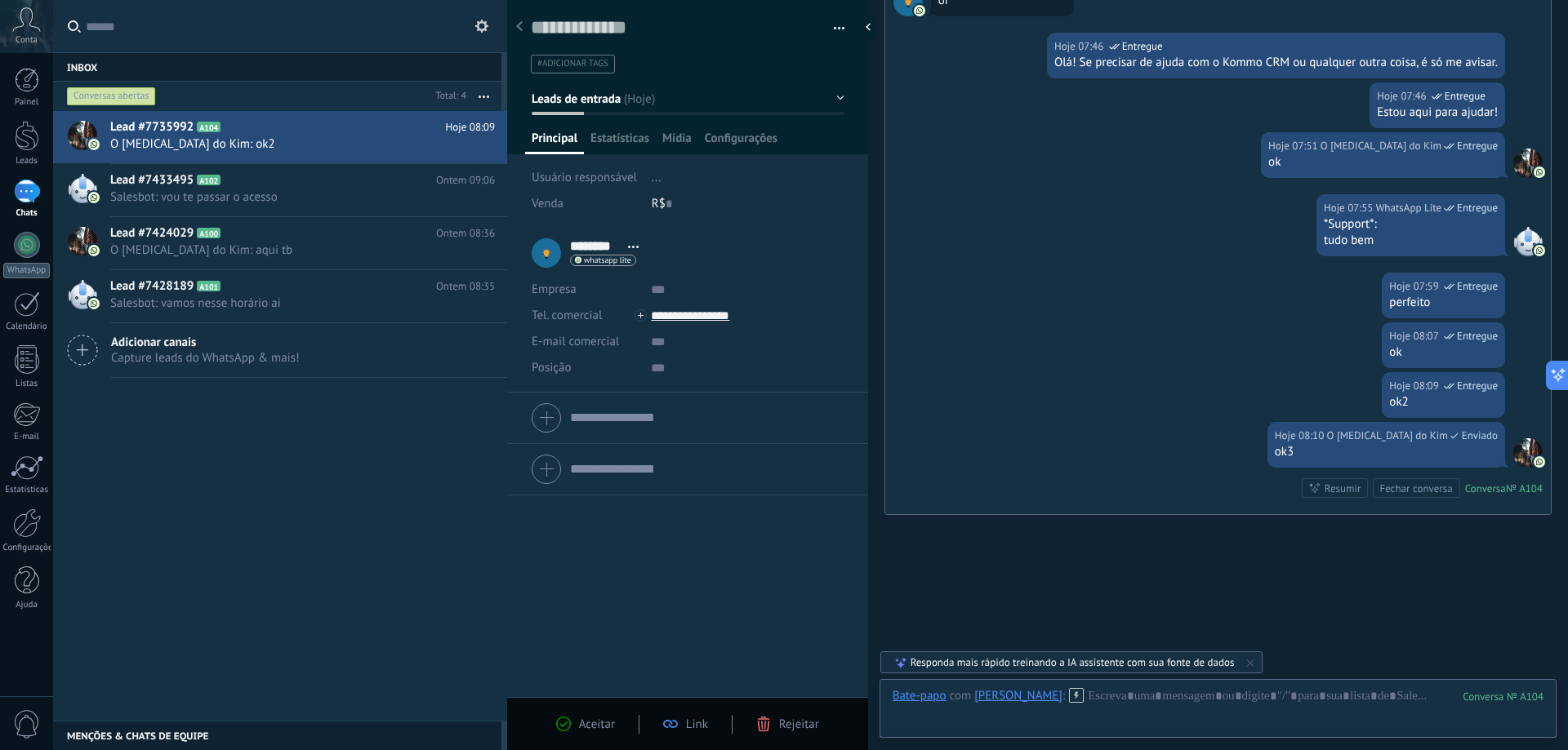
scroll to position [4243, 0]
